Goal: Information Seeking & Learning: Learn about a topic

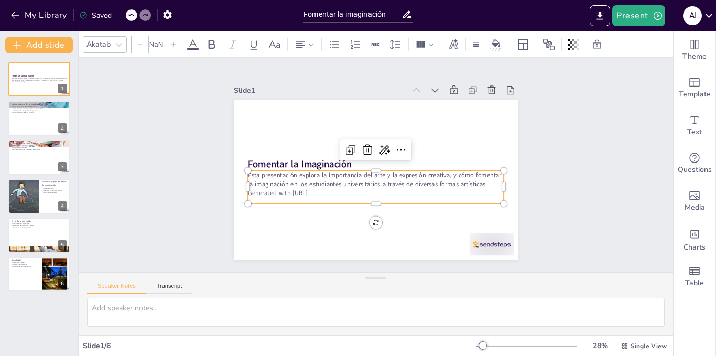
type input "32"
click at [256, 174] on p "Esta presentación explora la importancia del arte y la expresión creativa, y có…" at bounding box center [376, 180] width 256 height 18
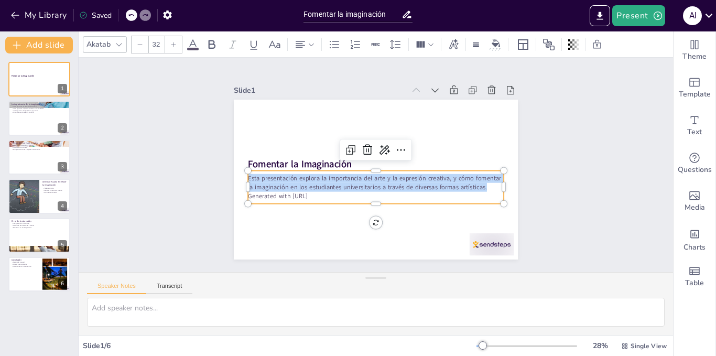
drag, startPoint x: 241, startPoint y: 176, endPoint x: 491, endPoint y: 183, distance: 249.7
click at [491, 183] on p "Esta presentación explora la importancia del arte y la expresión creativa, y có…" at bounding box center [376, 183] width 256 height 18
copy p "Esta presentación explora la importancia del arte y la expresión creativa, y có…"
click at [44, 119] on div at bounding box center [39, 119] width 63 height 36
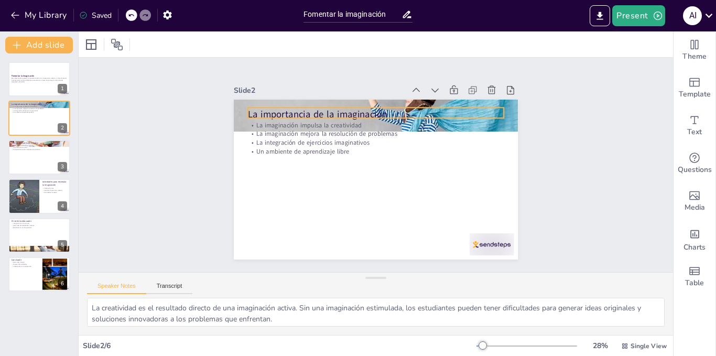
click at [243, 112] on div "La importancia de la imaginación La imaginación impulsa la creatividad La imagi…" at bounding box center [376, 180] width 284 height 160
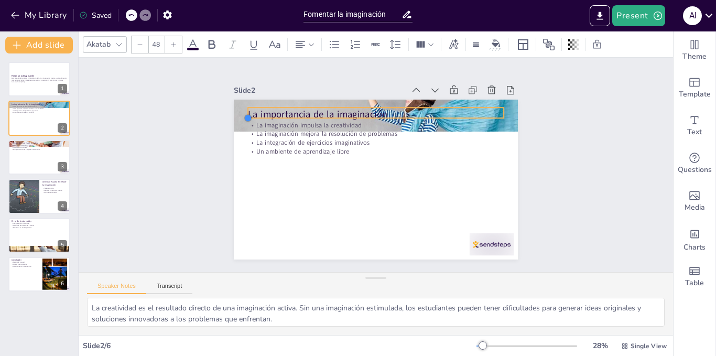
click at [244, 114] on div at bounding box center [248, 118] width 8 height 8
click at [379, 111] on p "La importancia de la imaginación" at bounding box center [376, 114] width 256 height 13
click at [380, 111] on p "La importancia de la imaginación" at bounding box center [376, 114] width 256 height 13
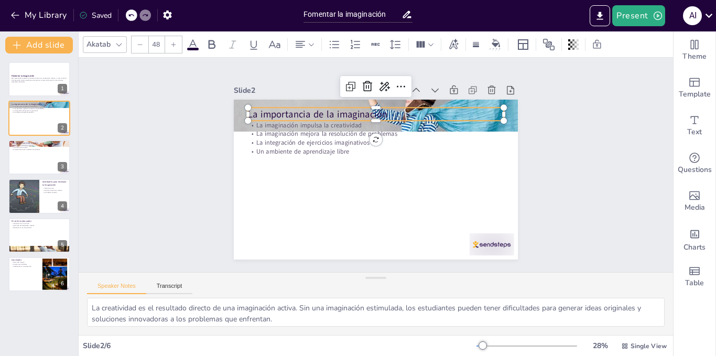
click at [380, 111] on p "La importancia de la imaginación" at bounding box center [376, 114] width 256 height 13
drag, startPoint x: 379, startPoint y: 110, endPoint x: 241, endPoint y: 111, distance: 138.5
click at [248, 111] on p "La importancia de la imaginación" at bounding box center [376, 114] width 256 height 13
copy p "La importancia de la imaginación"
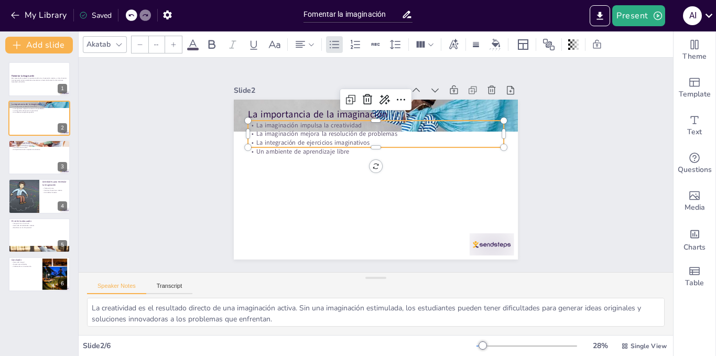
type input "32"
click at [312, 146] on div "La importancia de la imaginación La imaginación impulsa la creatividad La imagi…" at bounding box center [376, 180] width 284 height 160
click at [312, 147] on div at bounding box center [376, 151] width 256 height 8
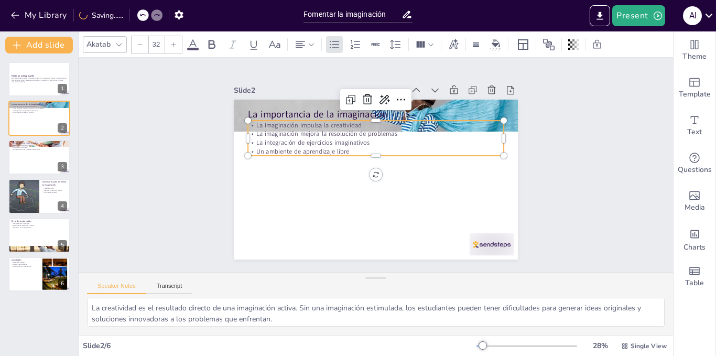
click at [343, 147] on p "Un ambiente de aprendizaje libre" at bounding box center [376, 151] width 256 height 9
click at [337, 147] on p "Un ambiente de aprendizaje libre" at bounding box center [376, 151] width 256 height 9
click at [347, 147] on p "Un ambiente de aprendizaje libre" at bounding box center [376, 151] width 256 height 9
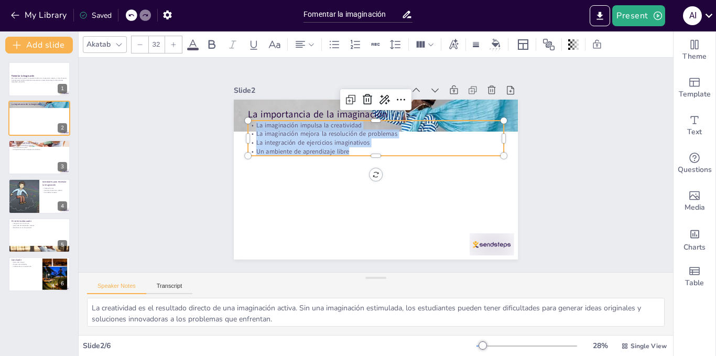
drag, startPoint x: 347, startPoint y: 146, endPoint x: 245, endPoint y: 121, distance: 104.3
click at [248, 121] on div "La imaginación impulsa la creatividad La imaginación mejora la resolución de pr…" at bounding box center [376, 138] width 256 height 35
copy div "La imaginación impulsa la creatividad La imaginación mejora la resolución de pr…"
click at [50, 157] on div at bounding box center [39, 158] width 63 height 36
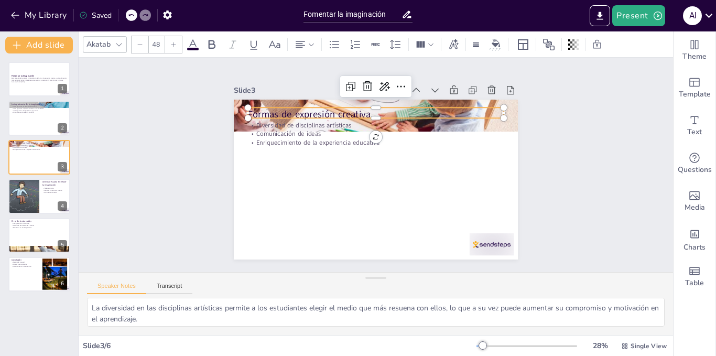
click at [362, 110] on p "Formas de expresión creativa" at bounding box center [376, 114] width 256 height 13
click at [364, 108] on p "Formas de expresión creativa" at bounding box center [376, 114] width 256 height 13
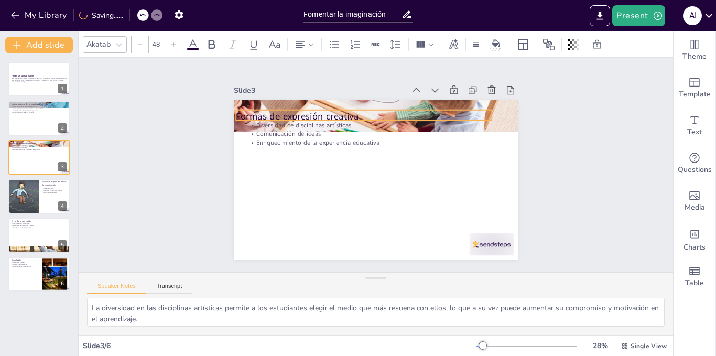
drag, startPoint x: 362, startPoint y: 110, endPoint x: 354, endPoint y: 108, distance: 8.5
click at [354, 110] on p "Formas de expresión creativa" at bounding box center [364, 116] width 256 height 13
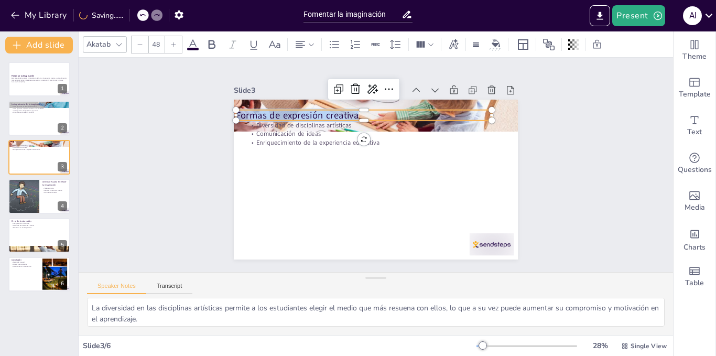
copy p "Formas de expresión creativa"
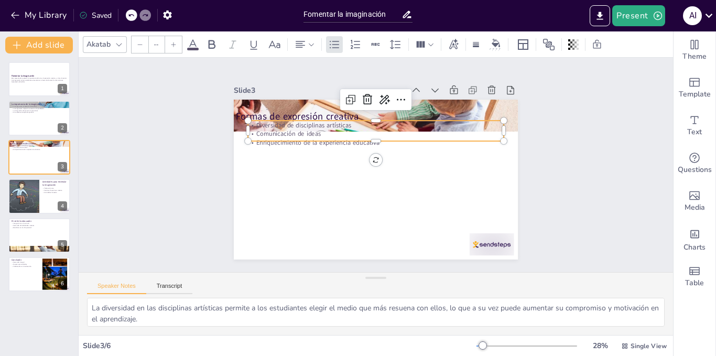
type input "32"
click at [298, 138] on p "Enriquecimiento de la experiencia educativa" at bounding box center [376, 142] width 256 height 9
click at [336, 126] on p "Comunicación de ideas" at bounding box center [376, 130] width 256 height 9
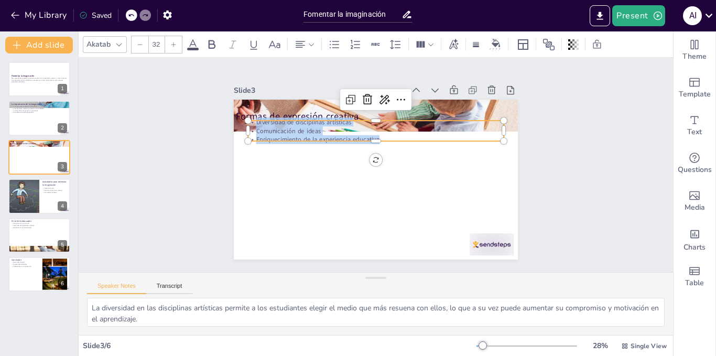
drag, startPoint x: 377, startPoint y: 134, endPoint x: 243, endPoint y: 117, distance: 135.3
click at [243, 117] on div "Formas de expresión creativa Diversidad de disciplinas artísticas Comunicación …" at bounding box center [376, 180] width 284 height 160
copy div "Diversidad de disciplinas artísticas Comunicación de ideas Enriquecimiento de l…"
click at [40, 201] on div at bounding box center [39, 196] width 63 height 36
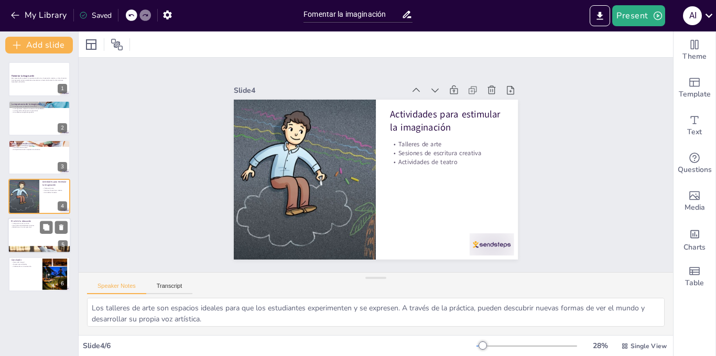
click at [37, 225] on p "Desarrollo de habilidades creativas" at bounding box center [39, 225] width 57 height 2
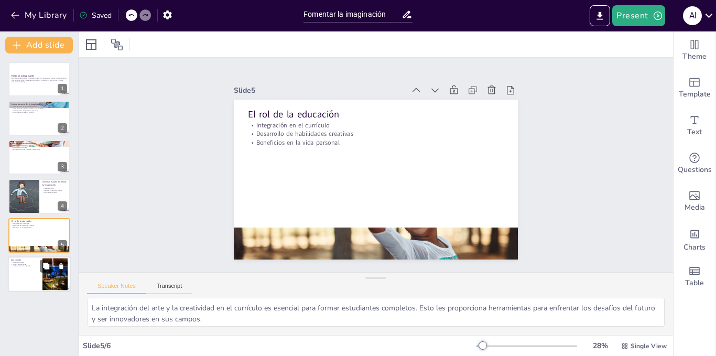
click at [32, 264] on p "Nuevas oportunidades" at bounding box center [25, 264] width 28 height 2
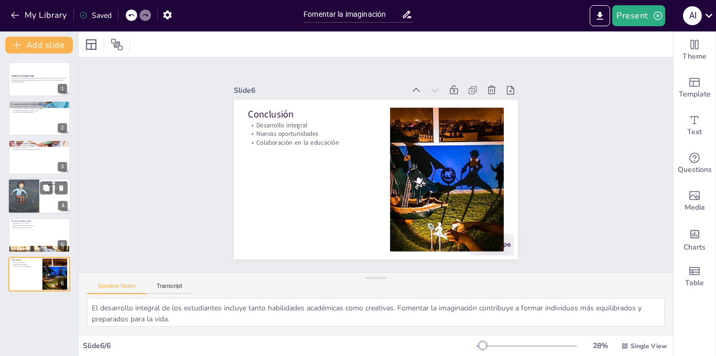
click at [44, 198] on div at bounding box center [39, 196] width 63 height 36
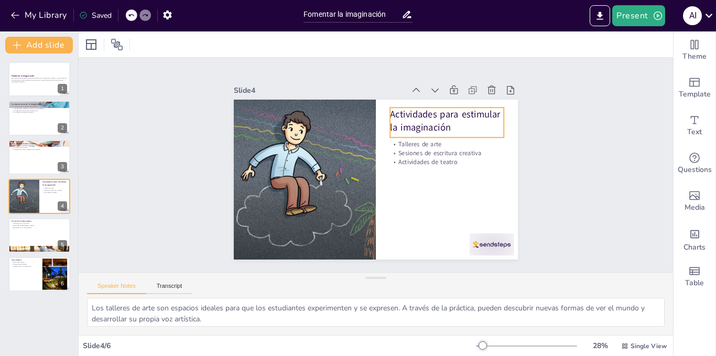
click at [446, 121] on p "Actividades para estimular la imaginación" at bounding box center [447, 121] width 114 height 27
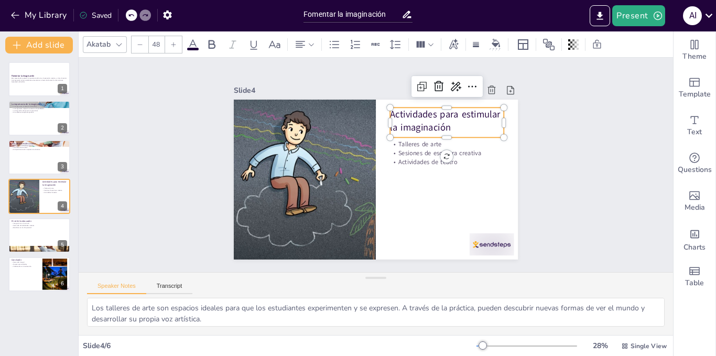
click at [446, 121] on p "Actividades para estimular la imaginación" at bounding box center [447, 121] width 114 height 27
drag, startPoint x: 446, startPoint y: 121, endPoint x: 381, endPoint y: 112, distance: 65.7
click at [381, 112] on div "Talleres de arte Sesiones de escritura creativa Actividades de teatro Actividad…" at bounding box center [376, 180] width 284 height 160
copy p "Actividades para estimular la imaginación"
click at [595, 100] on div "Slide 1 Fomentar la Imaginación Esta presentación explora la importancia del ar…" at bounding box center [376, 165] width 595 height 214
